Goal: Find specific page/section: Find specific page/section

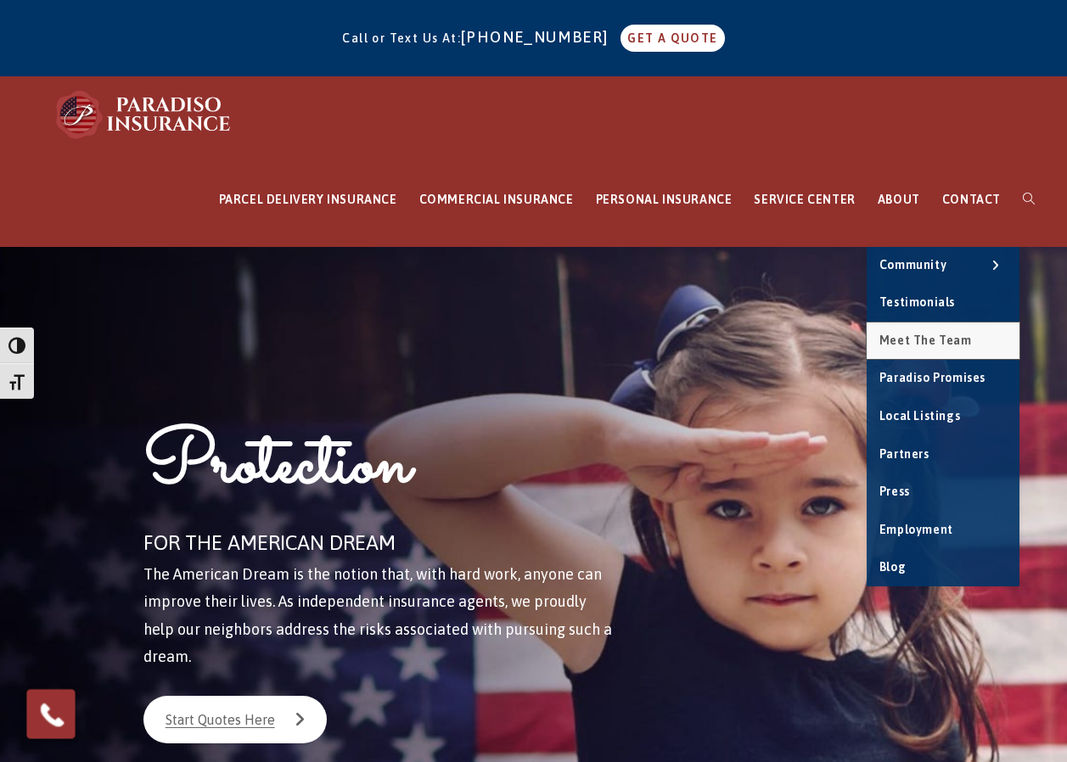
click at [923, 335] on span "Meet the Team" at bounding box center [926, 341] width 93 height 14
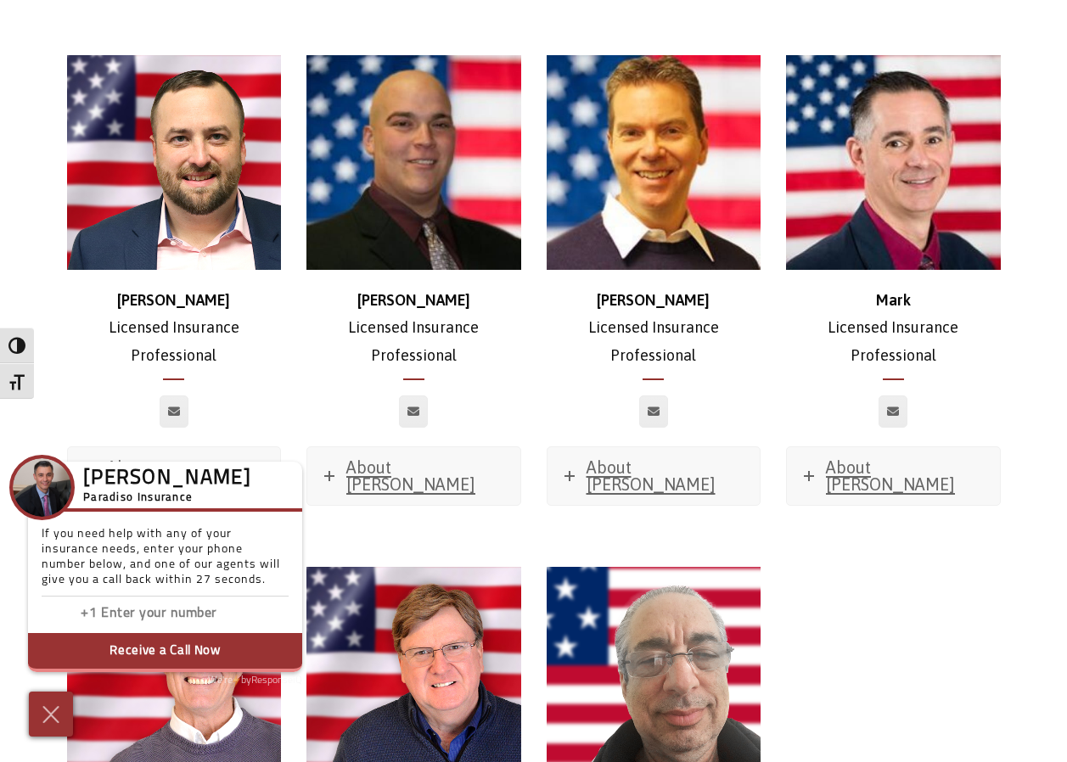
scroll to position [7472, 0]
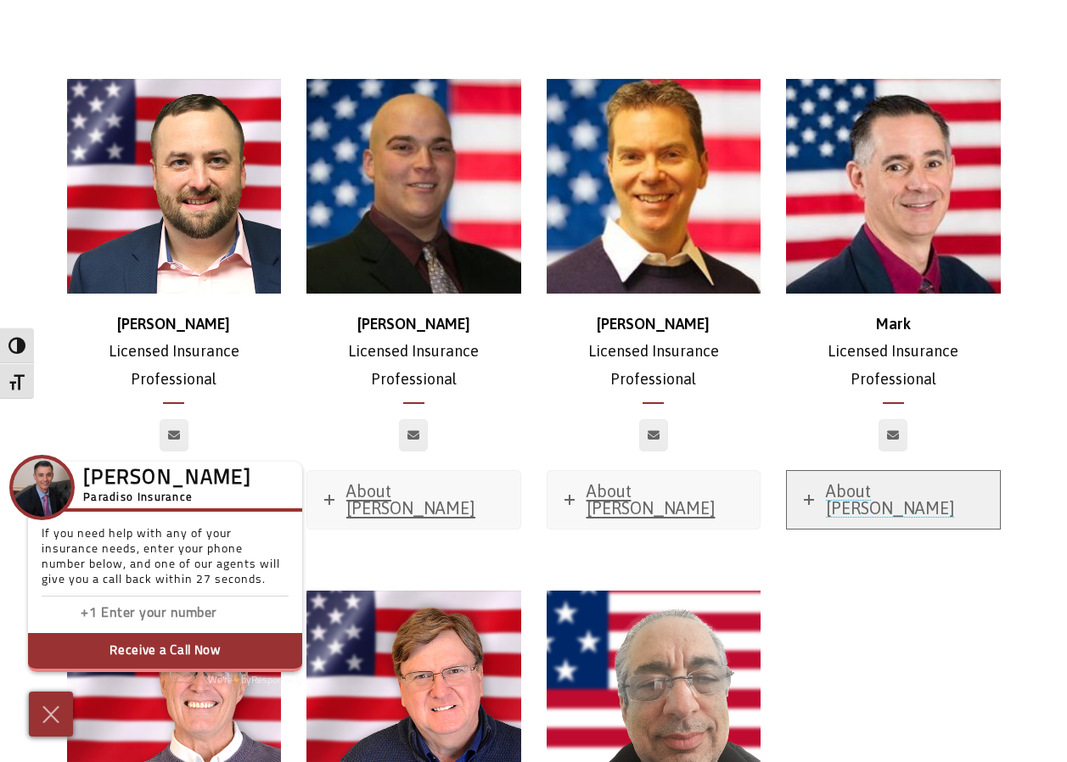
click at [808, 495] on icon at bounding box center [809, 500] width 10 height 10
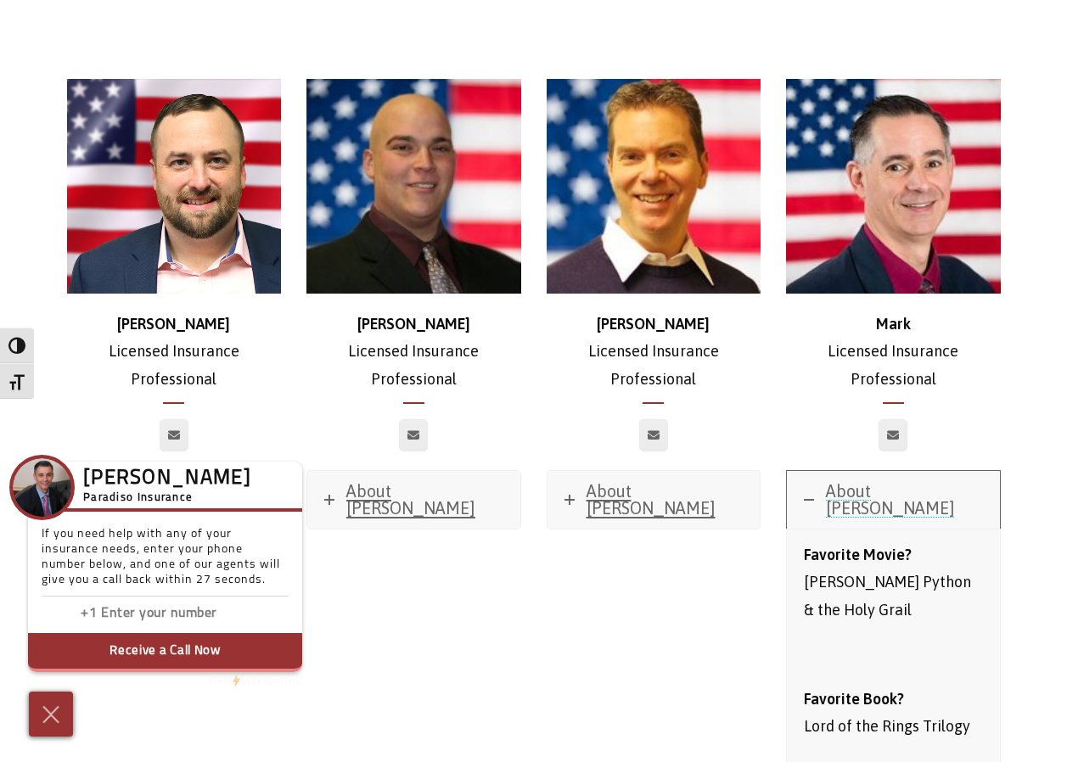
click at [808, 495] on icon at bounding box center [809, 500] width 10 height 10
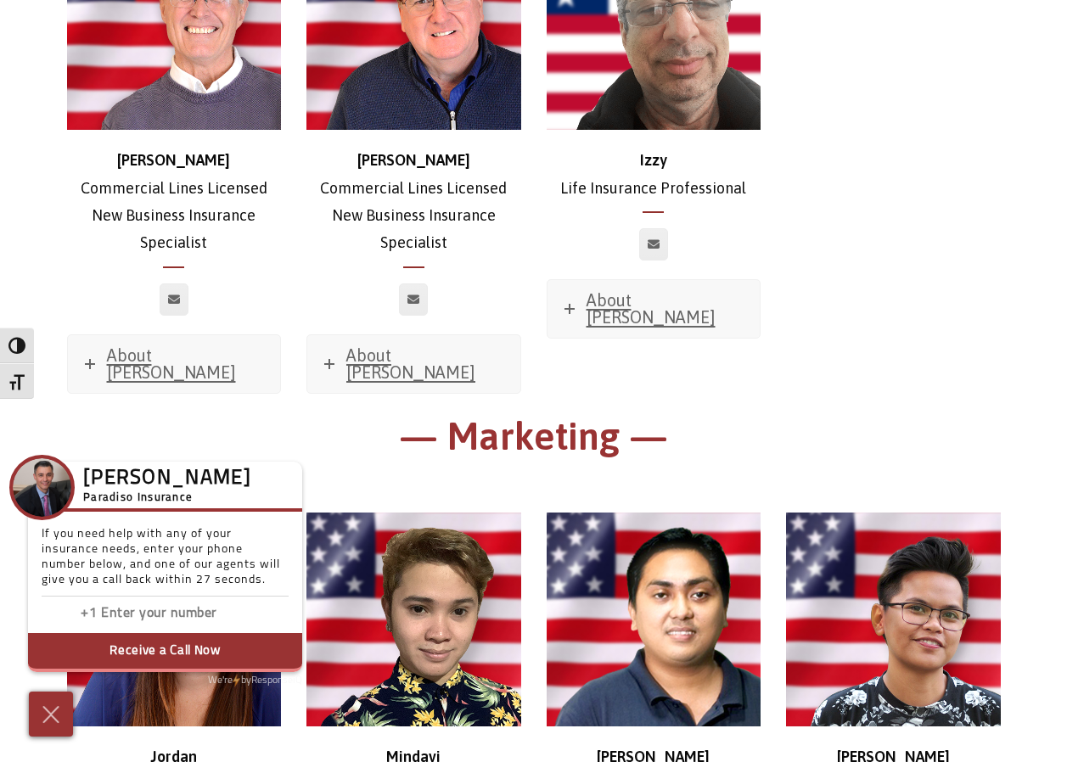
scroll to position [8236, 0]
